Goal: Register for event/course

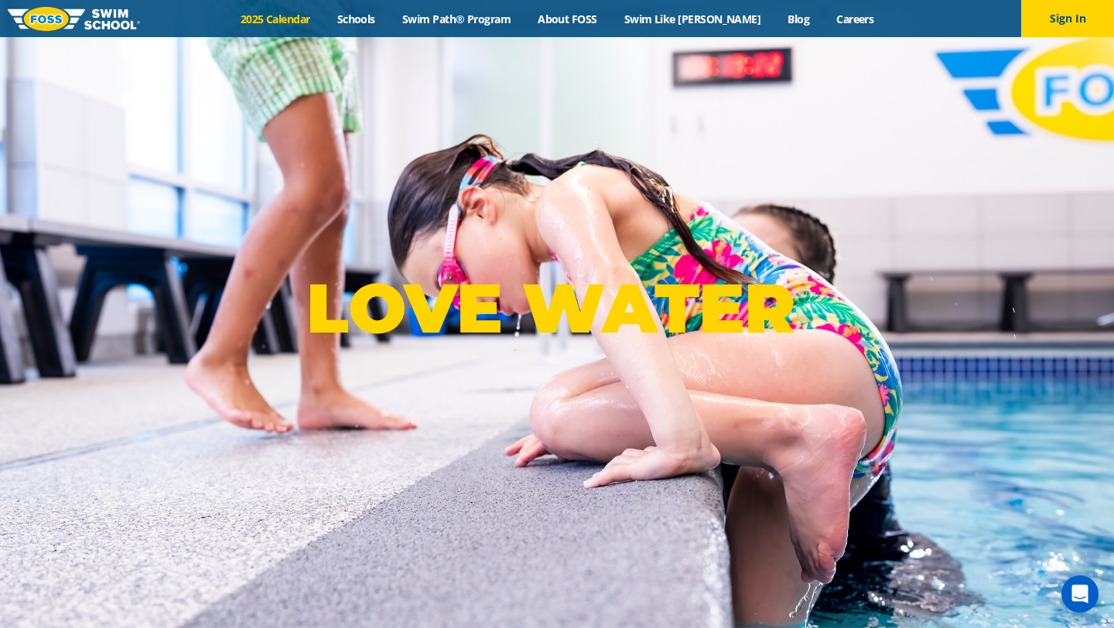
click at [306, 18] on link "2025 Calendar" at bounding box center [275, 19] width 97 height 15
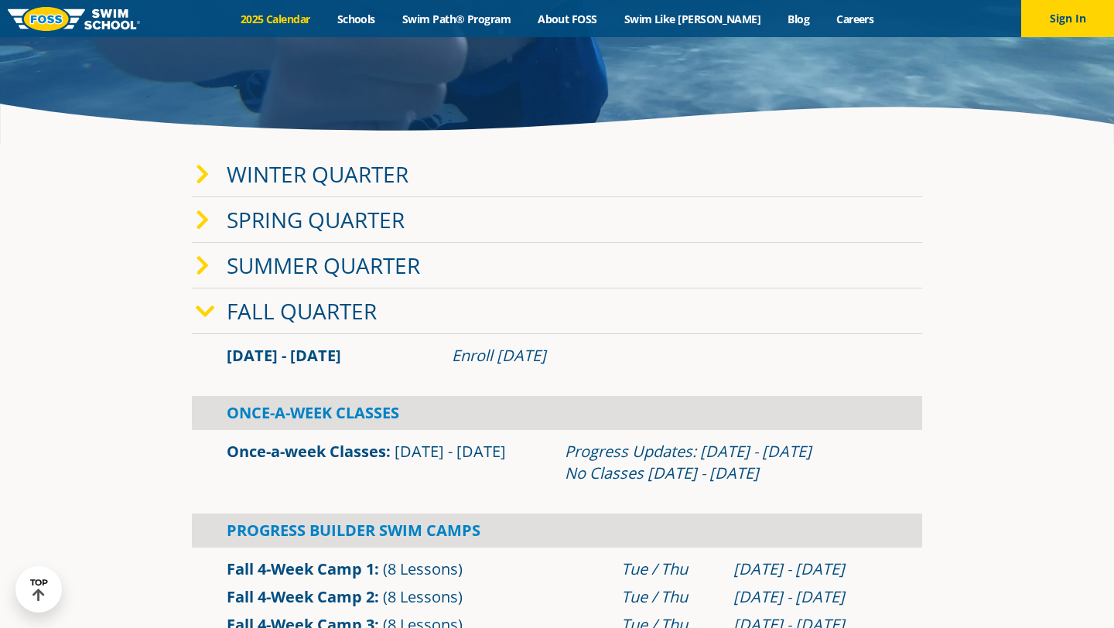
scroll to position [306, 0]
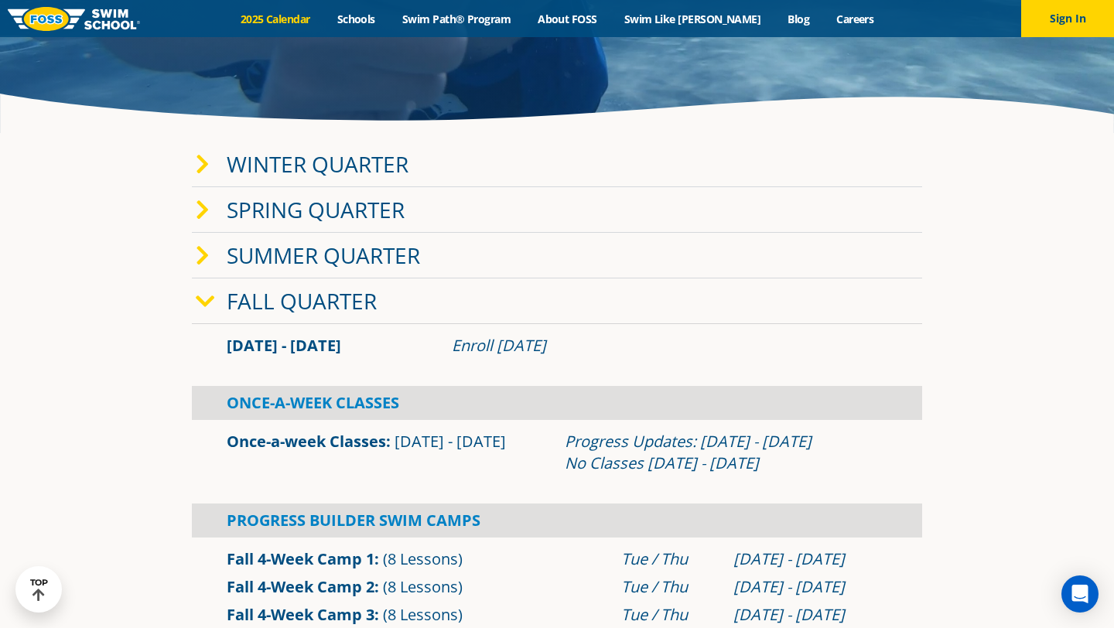
click at [207, 173] on icon at bounding box center [203, 165] width 14 height 22
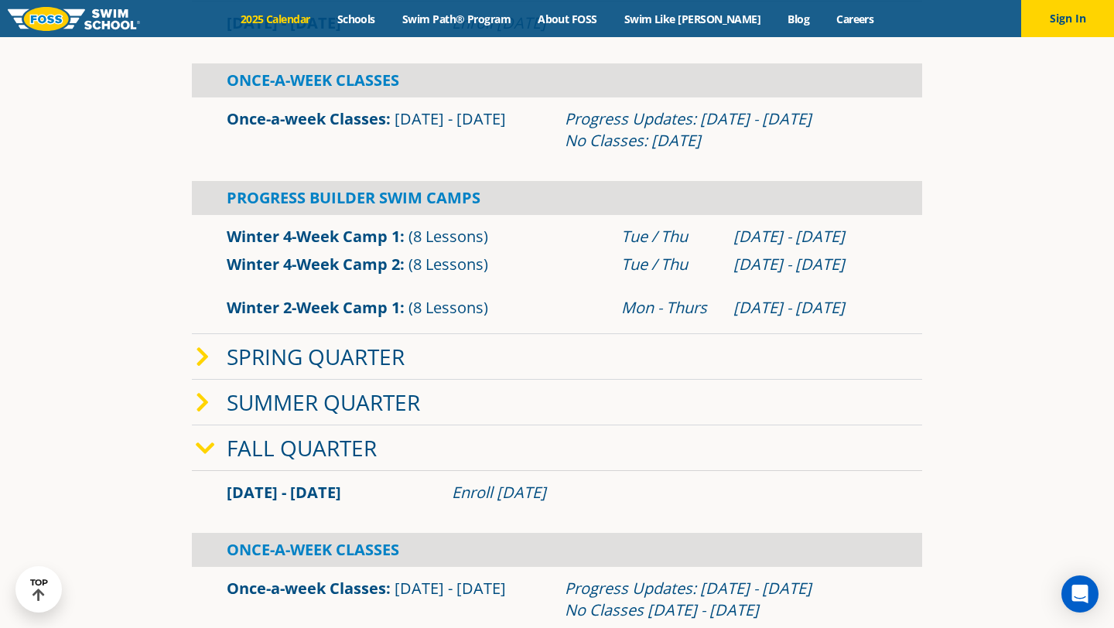
scroll to position [504, 0]
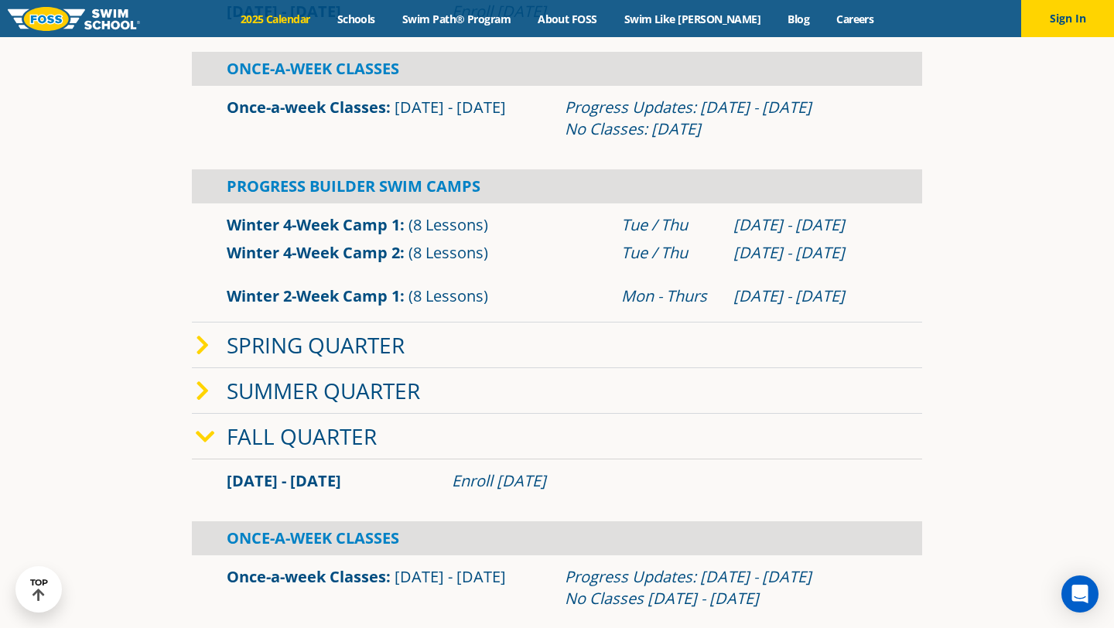
click at [201, 343] on icon at bounding box center [203, 346] width 14 height 22
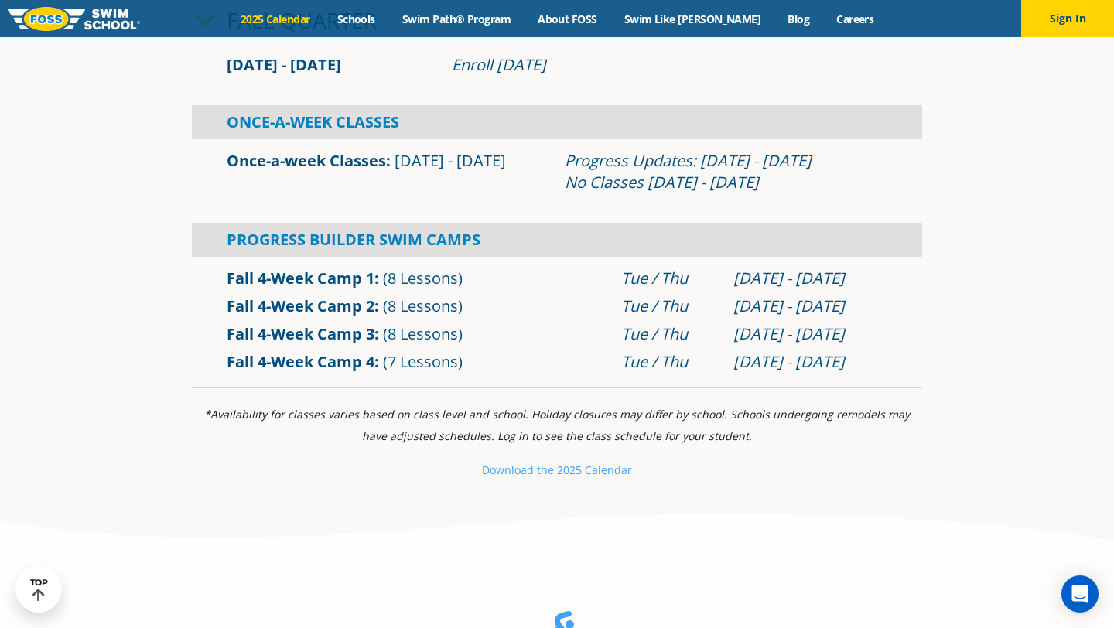
scroll to position [1238, 0]
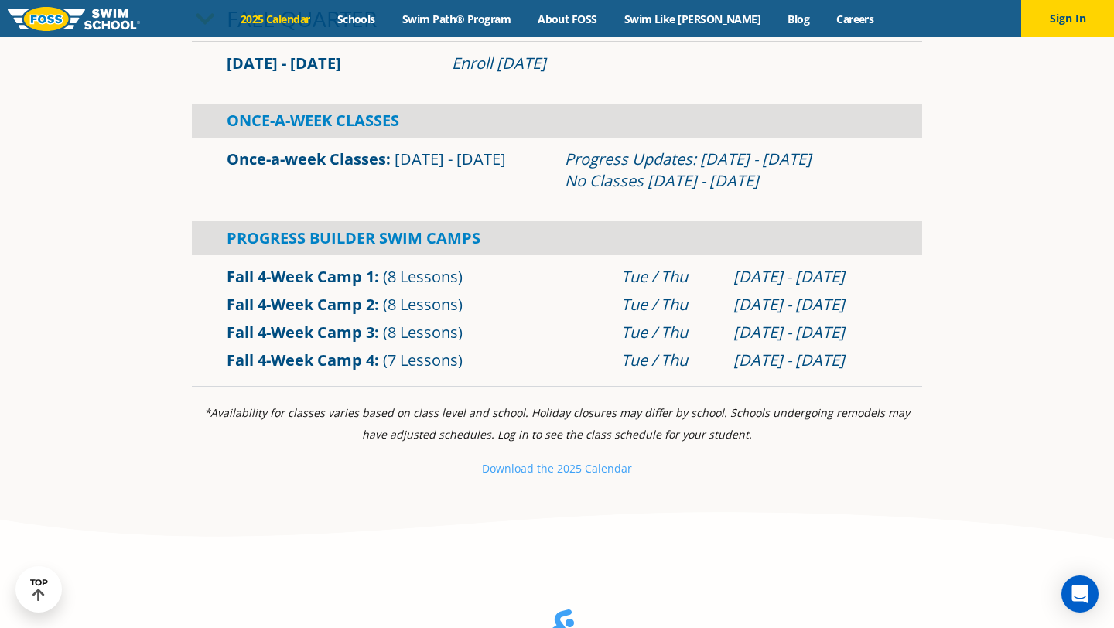
click at [357, 338] on link "Fall 4-Week Camp 3" at bounding box center [301, 332] width 148 height 21
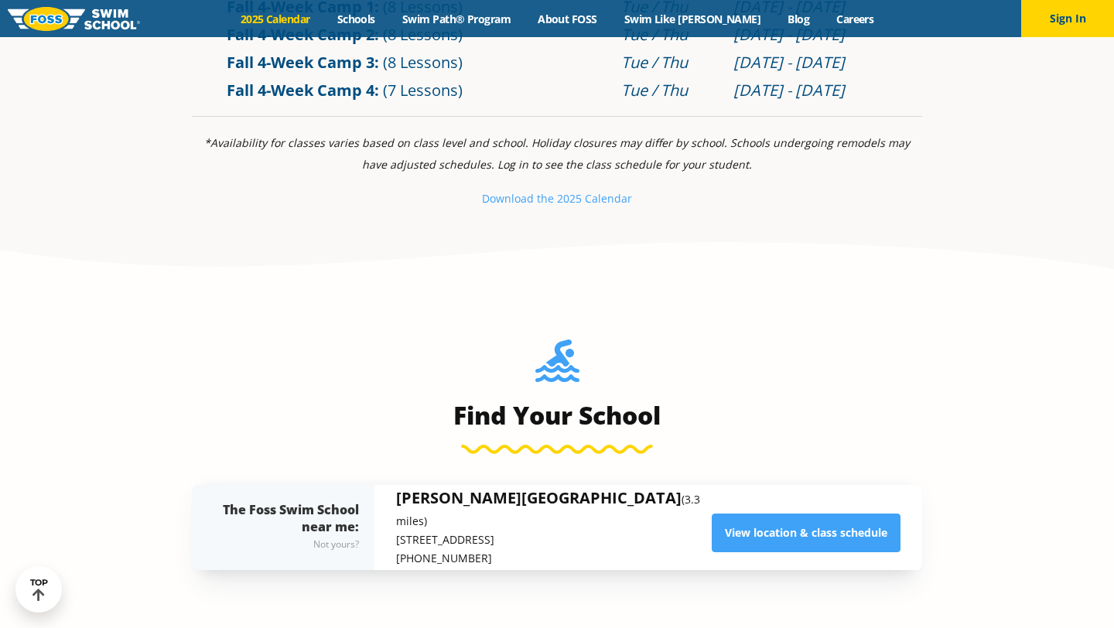
scroll to position [658, 0]
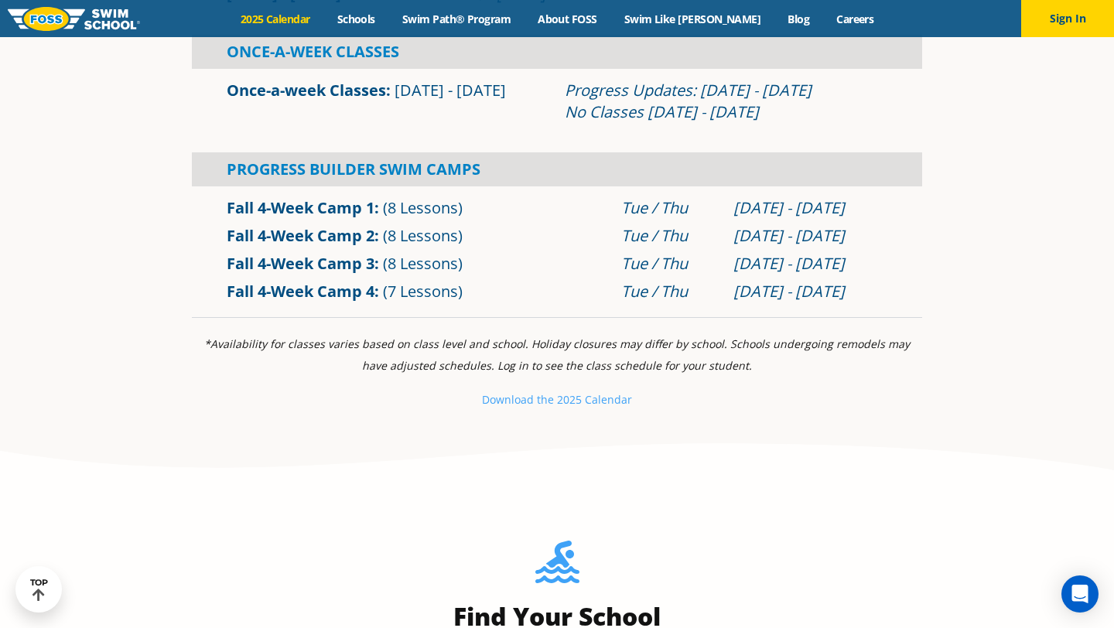
click at [309, 296] on link "Fall 4-Week Camp 4" at bounding box center [301, 291] width 148 height 21
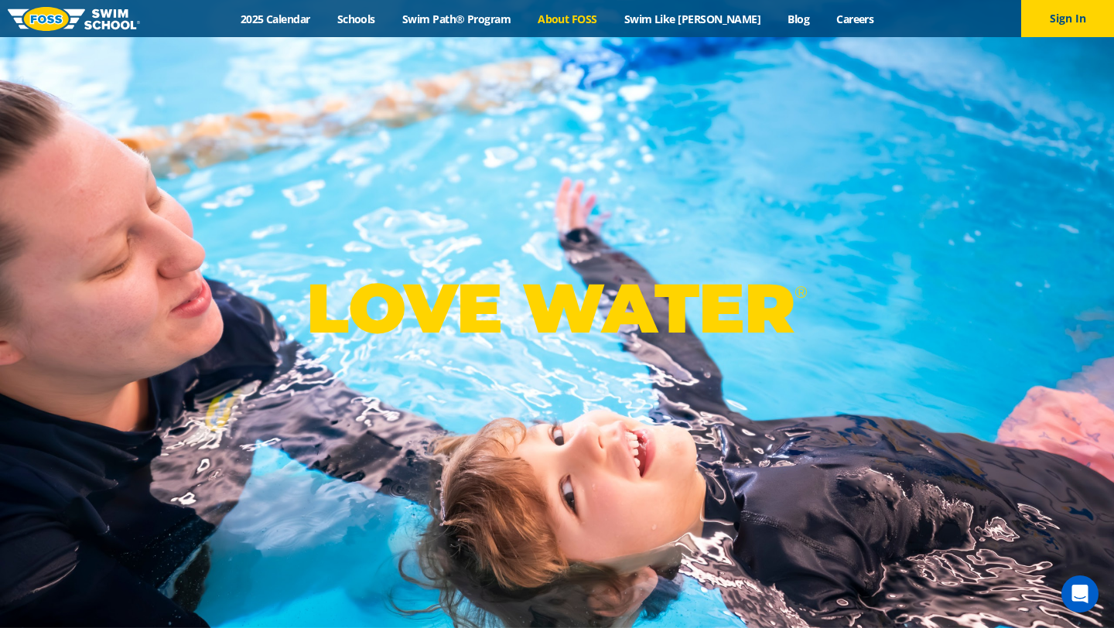
click at [611, 19] on link "About FOSS" at bounding box center [567, 19] width 87 height 15
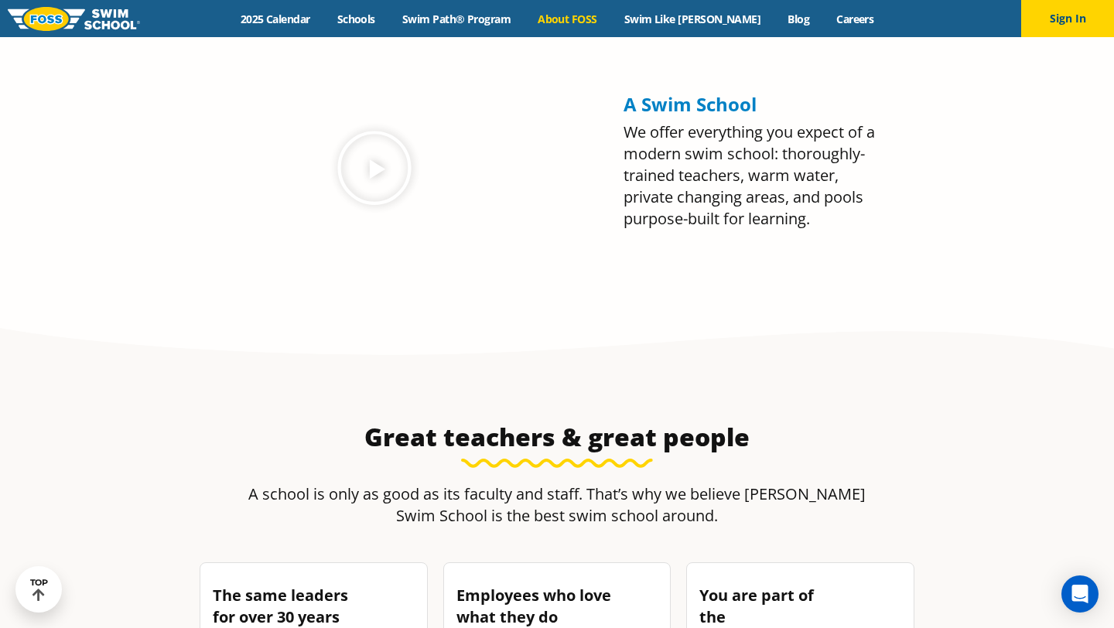
scroll to position [432, 0]
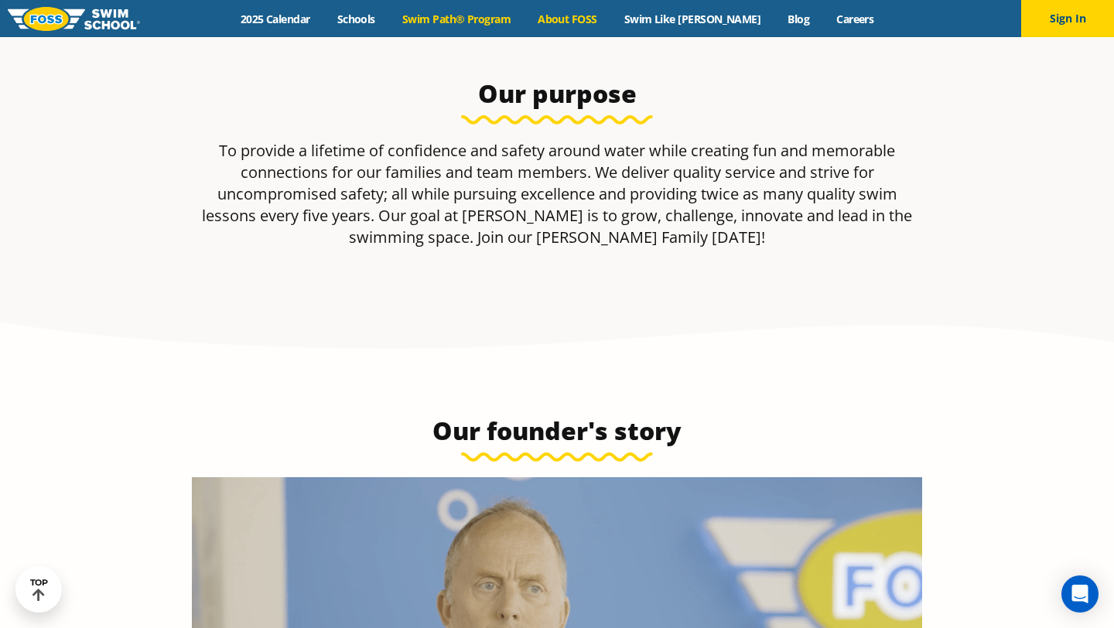
click at [503, 21] on link "Swim Path® Program" at bounding box center [455, 19] width 135 height 15
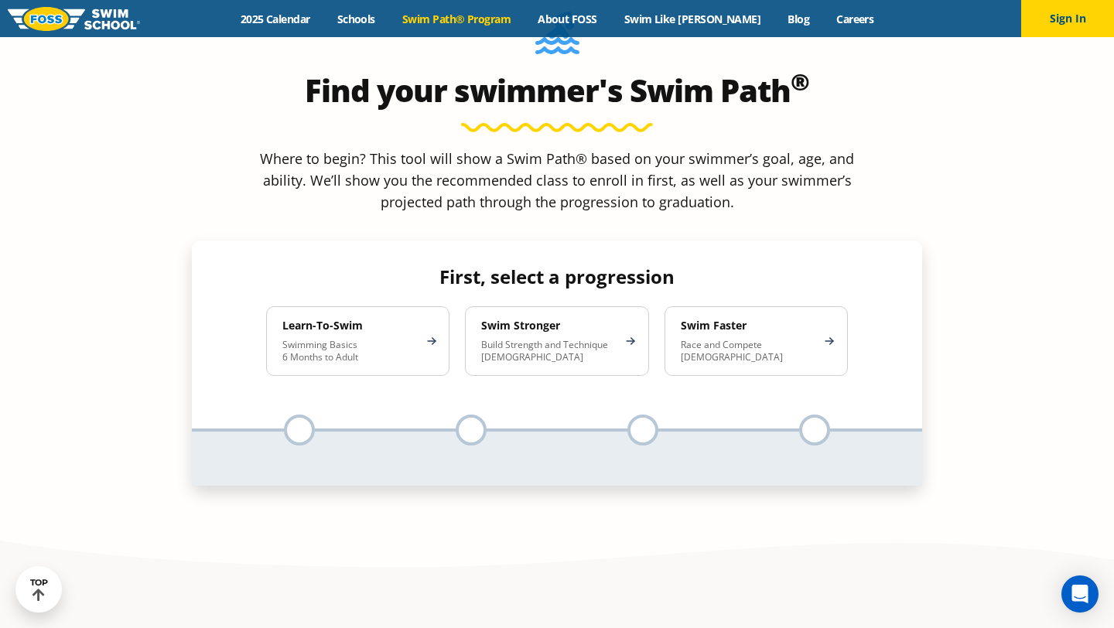
scroll to position [1469, 0]
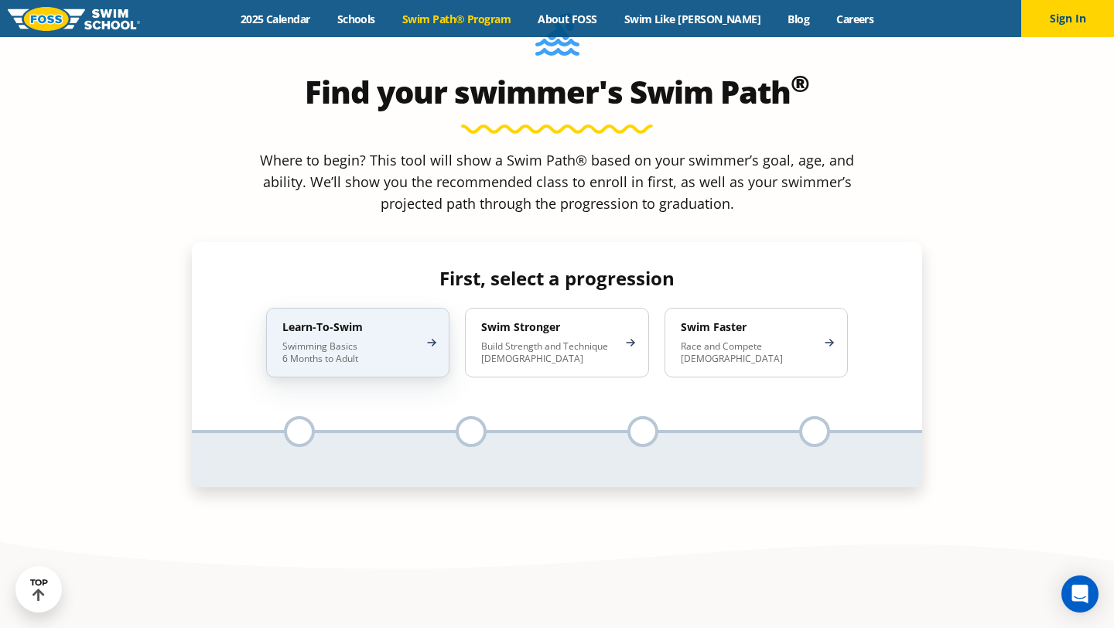
click at [374, 308] on div "Learn-To-Swim Swimming Basics 6 Months to Adult" at bounding box center [357, 343] width 183 height 70
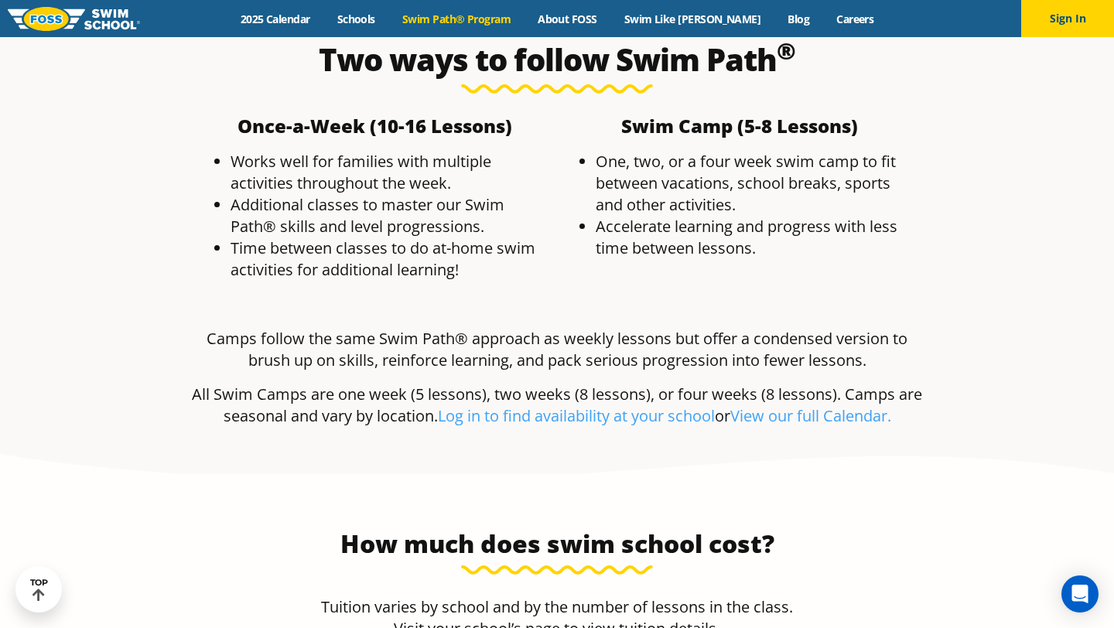
scroll to position [3025, 0]
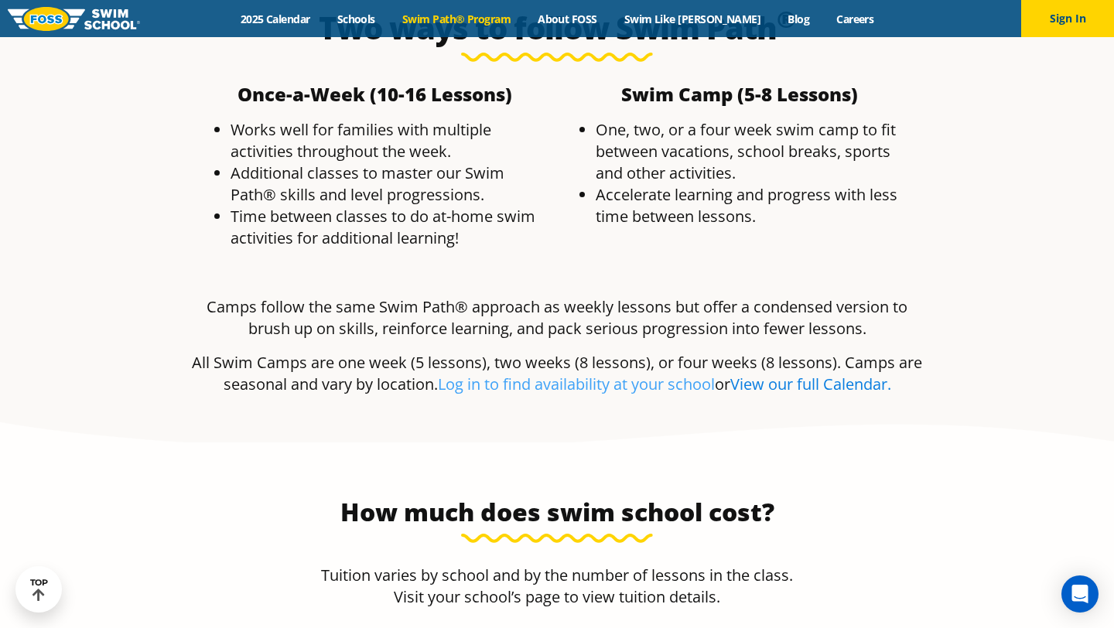
click at [763, 374] on link "View our full Calendar." at bounding box center [810, 384] width 161 height 21
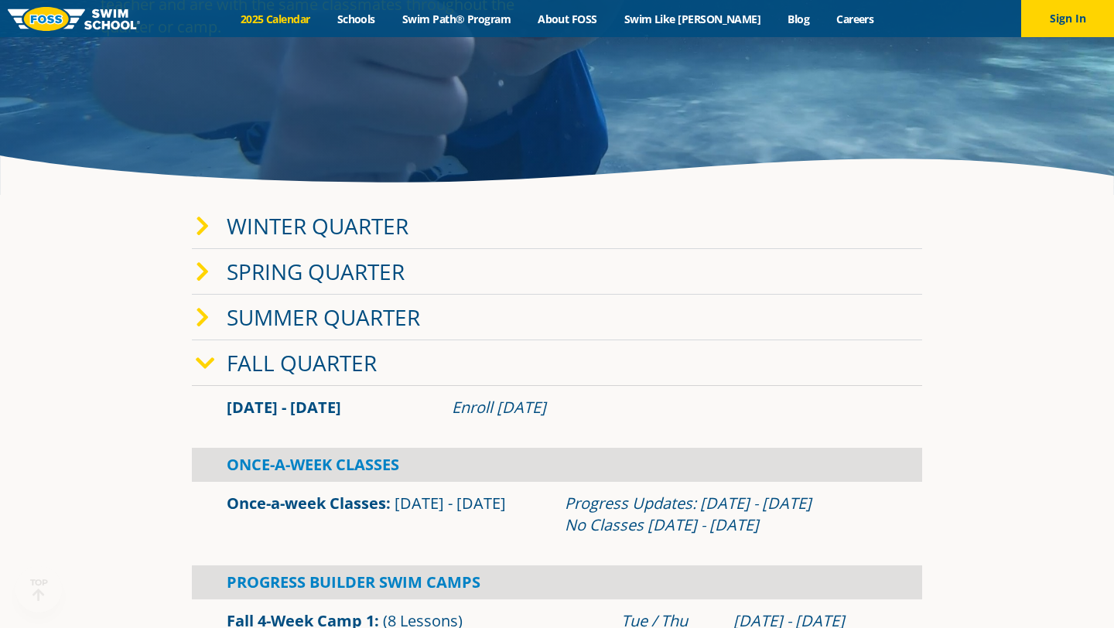
scroll to position [254, 0]
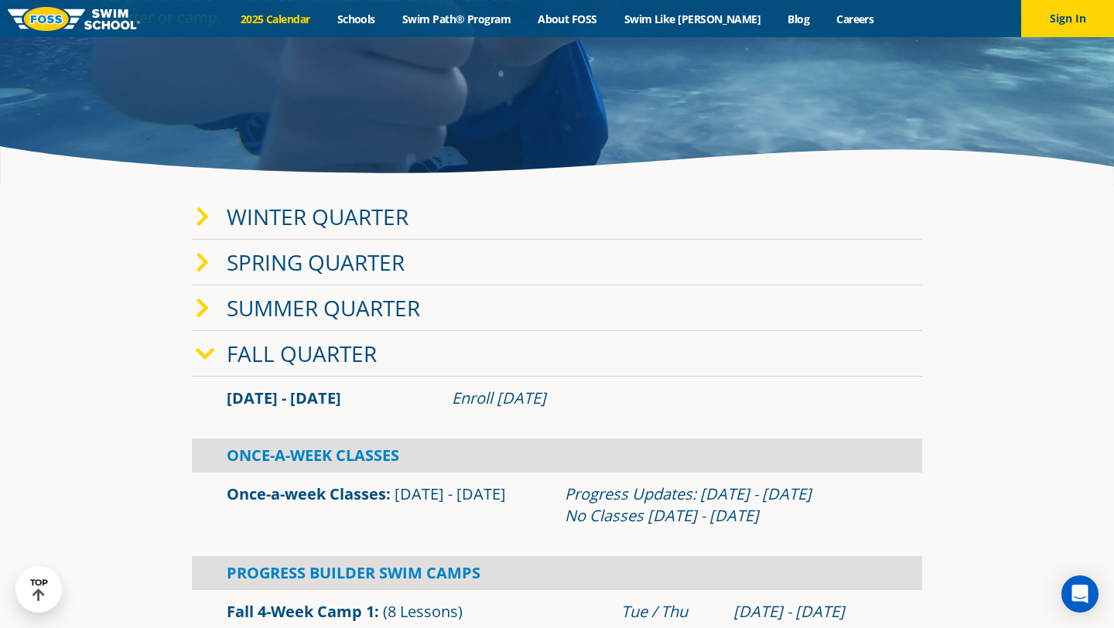
click at [200, 220] on icon at bounding box center [203, 218] width 14 height 22
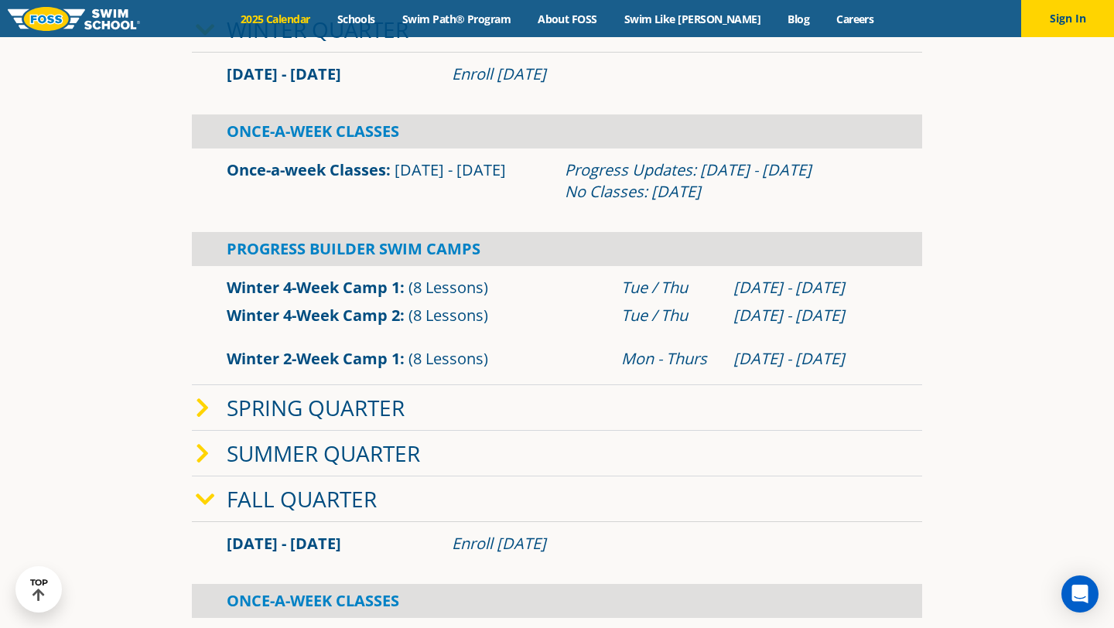
scroll to position [446, 0]
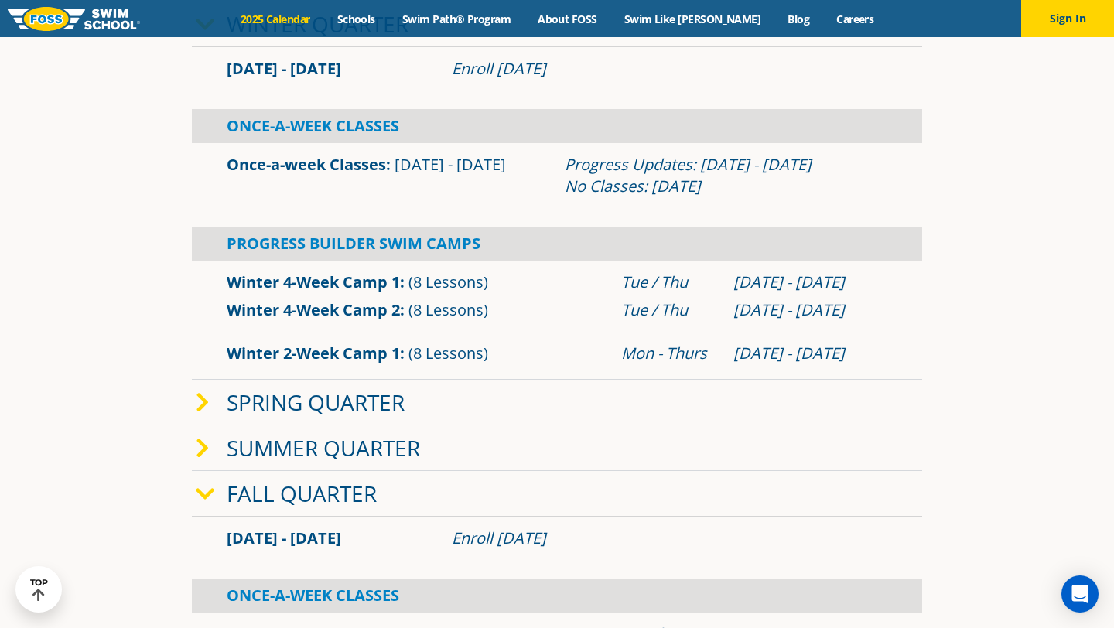
click at [211, 491] on icon at bounding box center [205, 494] width 19 height 22
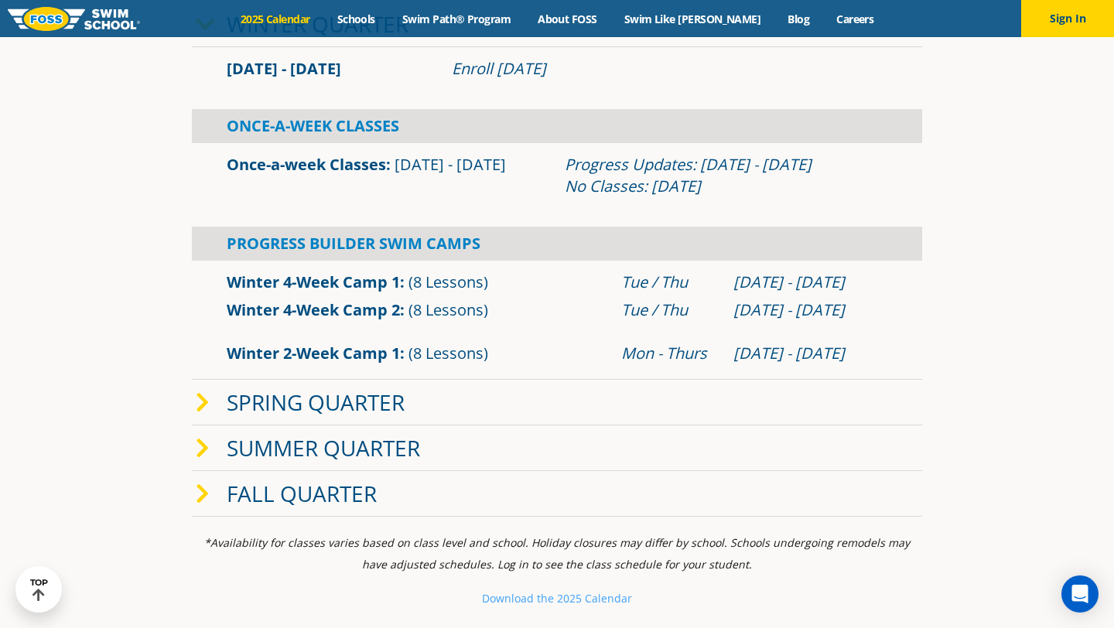
click at [212, 491] on span at bounding box center [211, 494] width 31 height 22
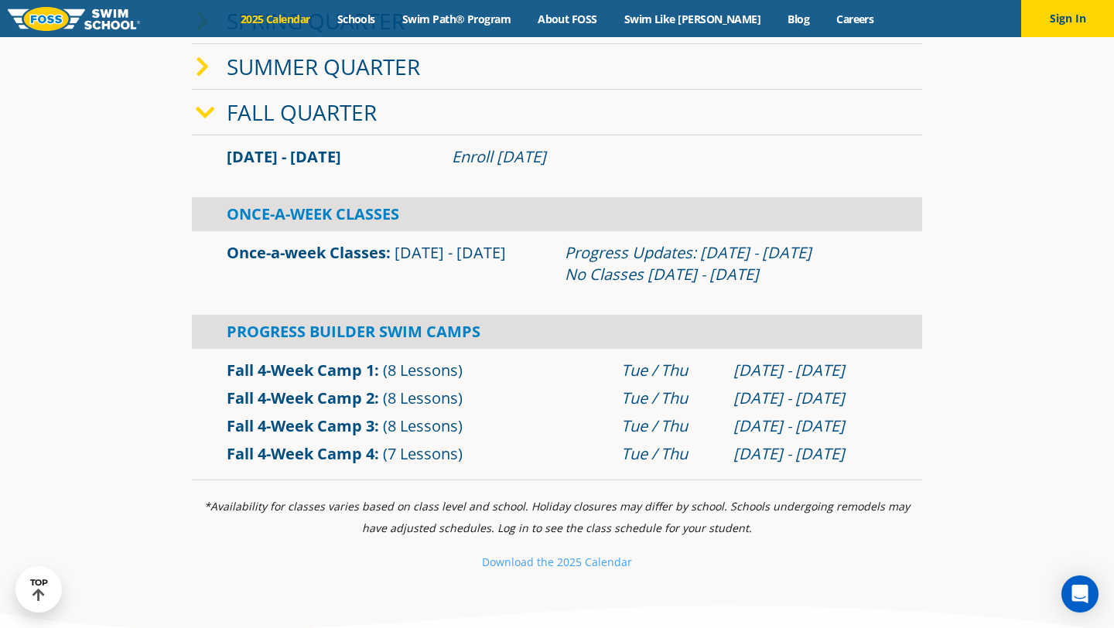
scroll to position [836, 0]
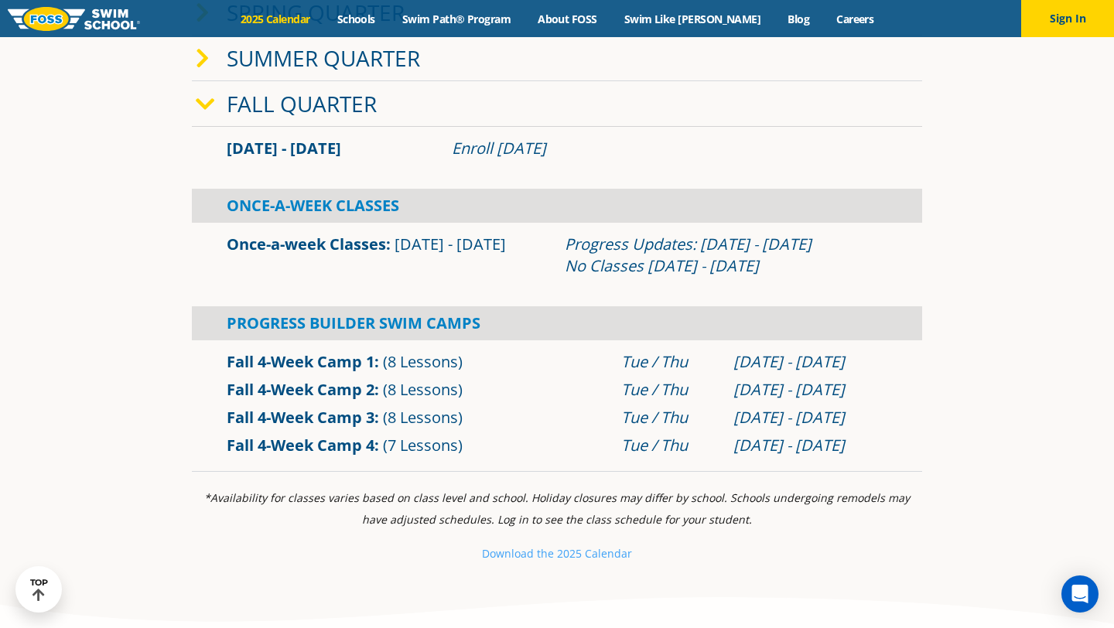
click at [290, 450] on link "Fall 4-Week Camp 4" at bounding box center [301, 445] width 148 height 21
